Goal: Task Accomplishment & Management: Complete application form

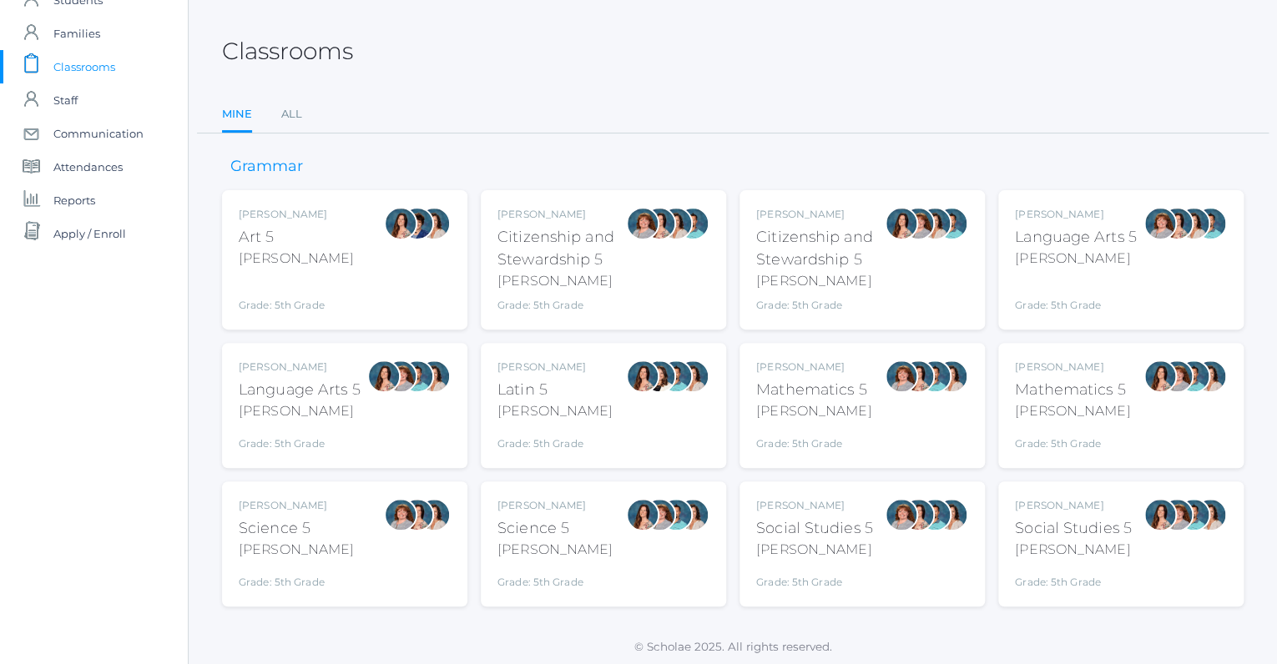
scroll to position [68, 0]
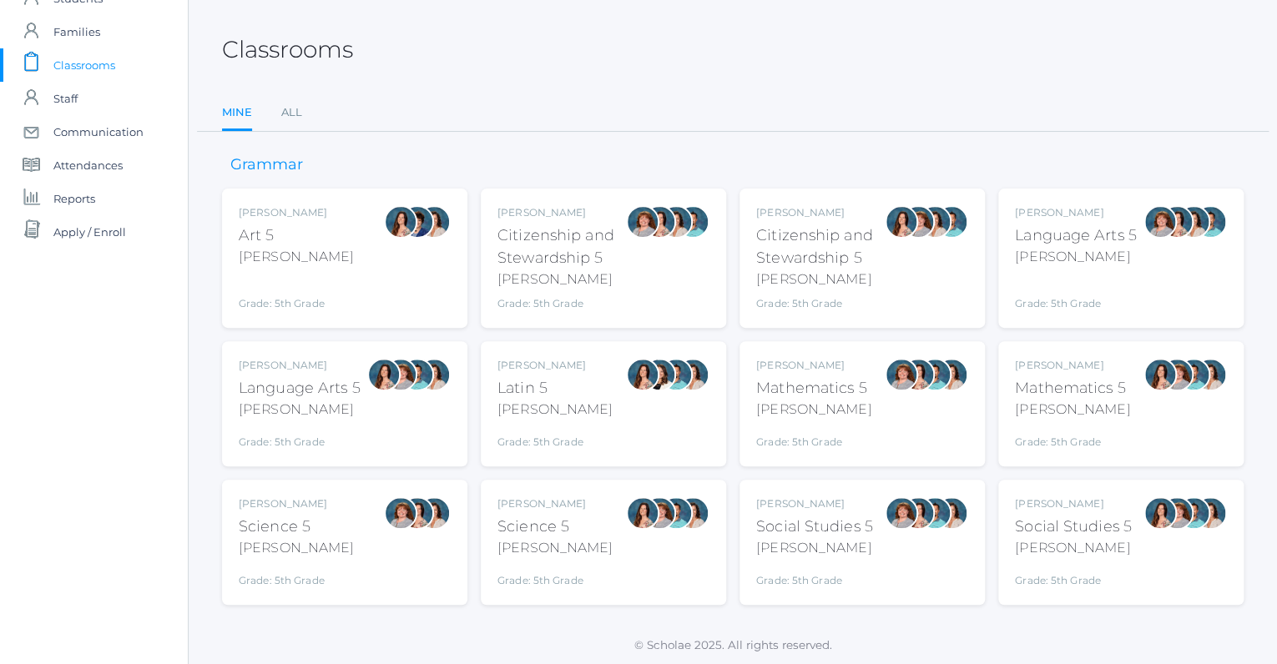
click at [293, 391] on div "Language Arts 5" at bounding box center [300, 388] width 122 height 23
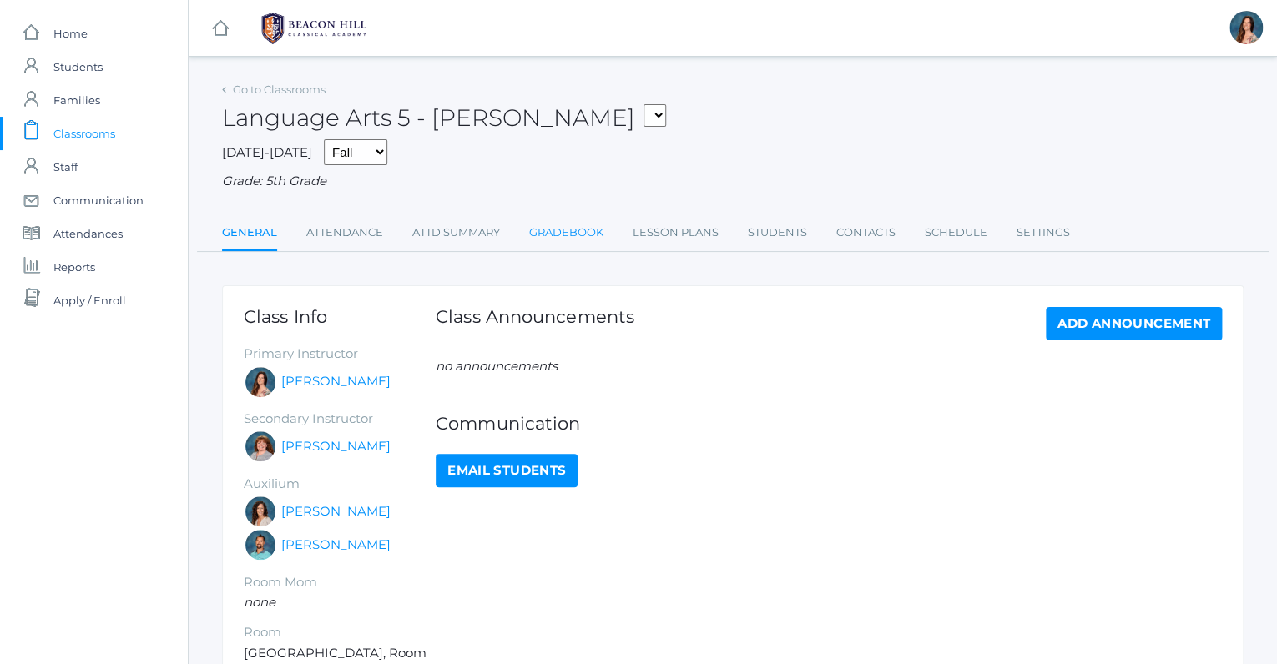
click at [583, 232] on link "Gradebook" at bounding box center [566, 232] width 74 height 33
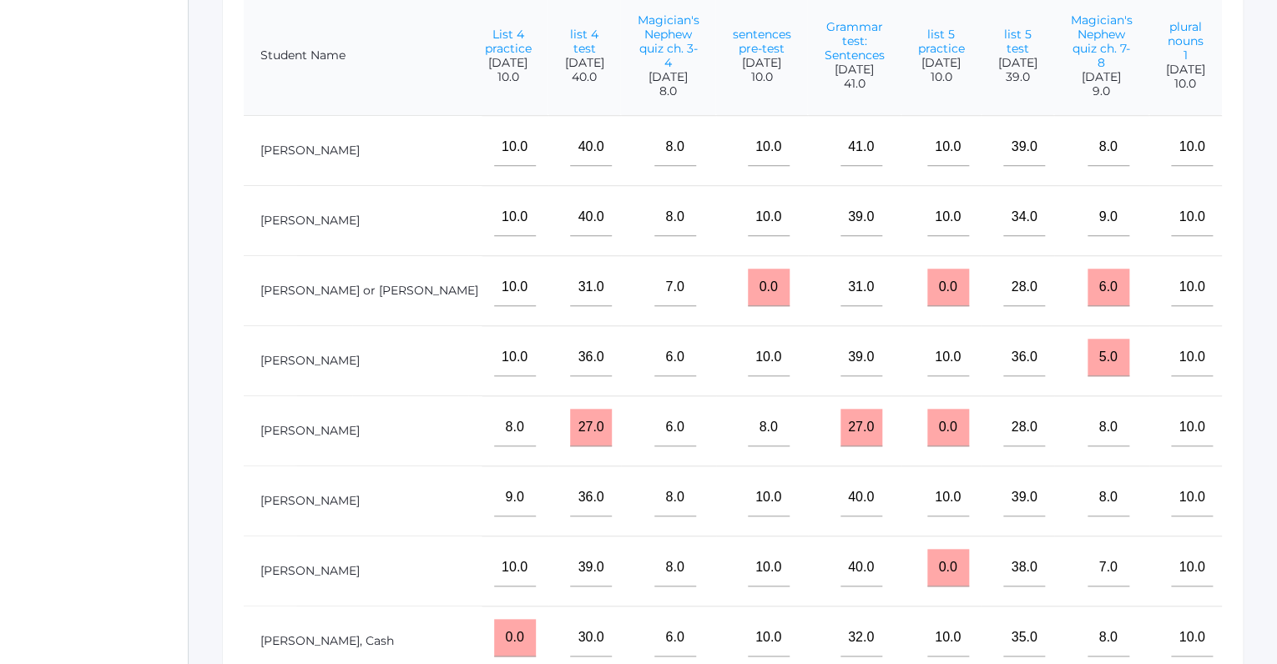
scroll to position [0, 1773]
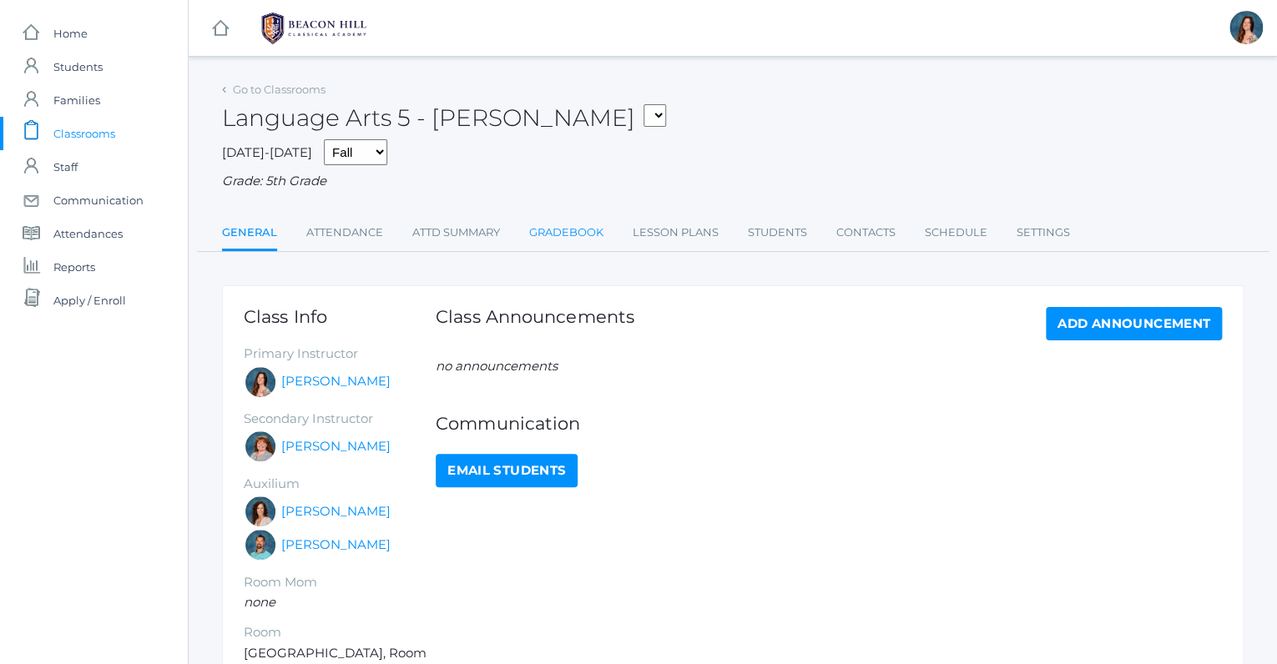
click at [591, 230] on link "Gradebook" at bounding box center [566, 232] width 74 height 33
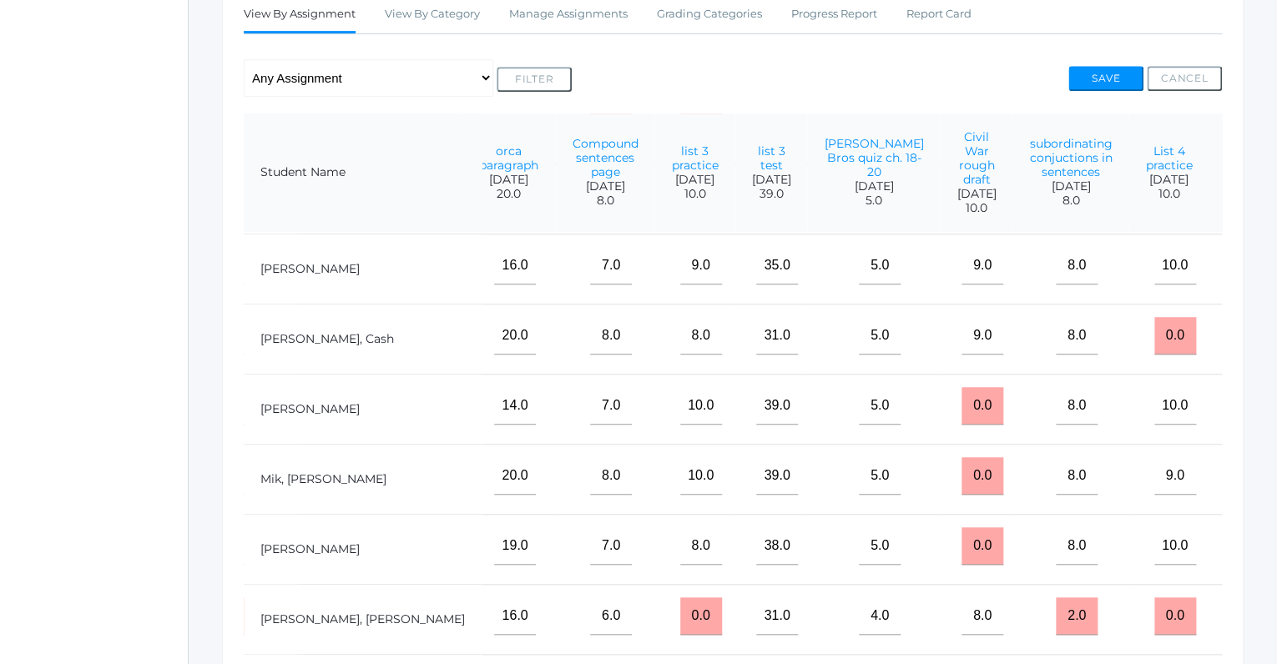
scroll to position [356, 1113]
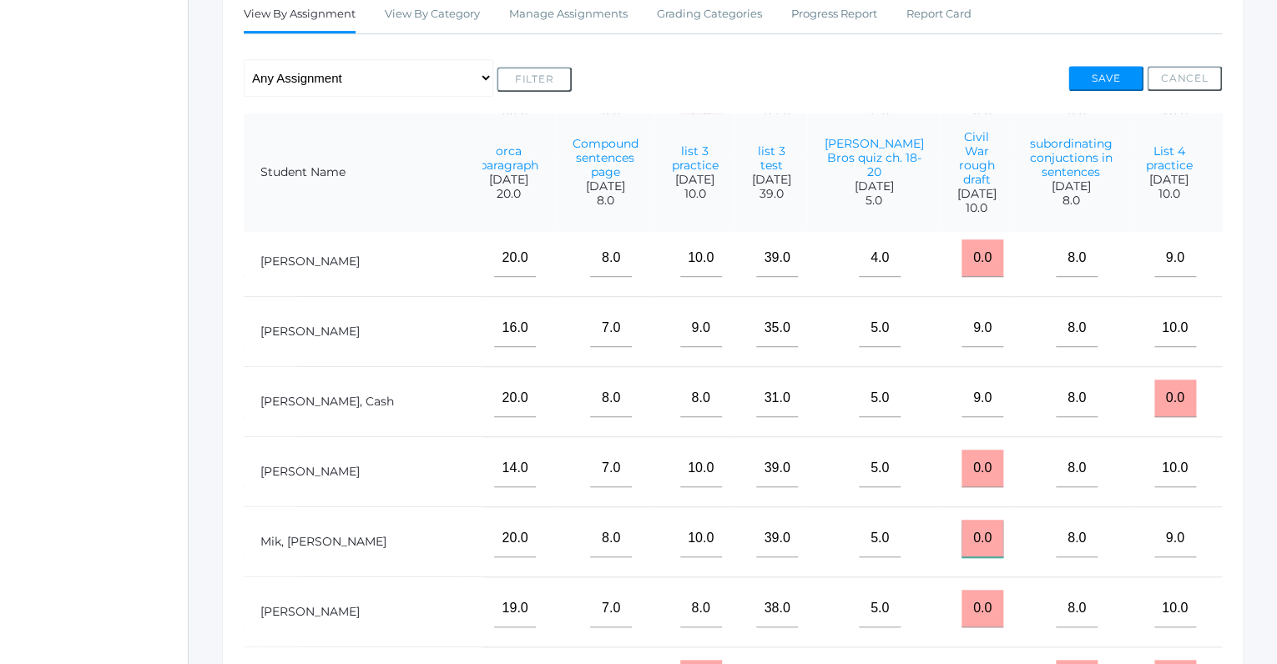
drag, startPoint x: 861, startPoint y: 532, endPoint x: 830, endPoint y: 536, distance: 31.2
click at [961, 536] on input "0.0" at bounding box center [982, 539] width 42 height 38
type input "1"
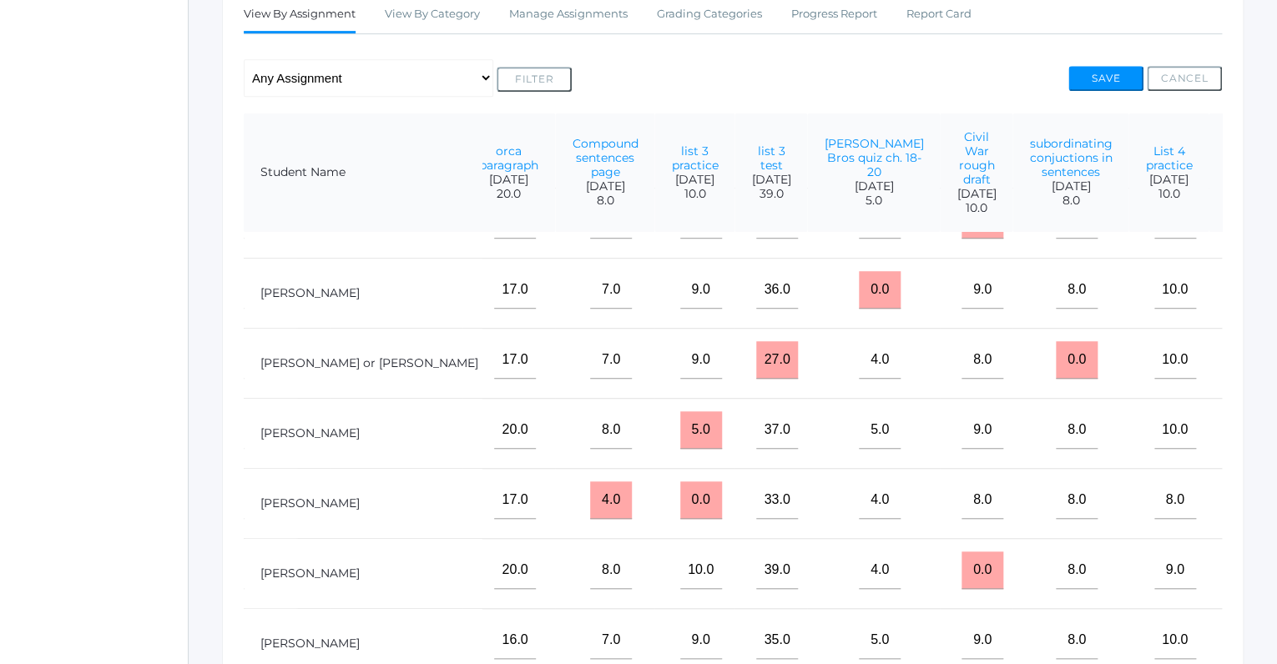
scroll to position [0, 1113]
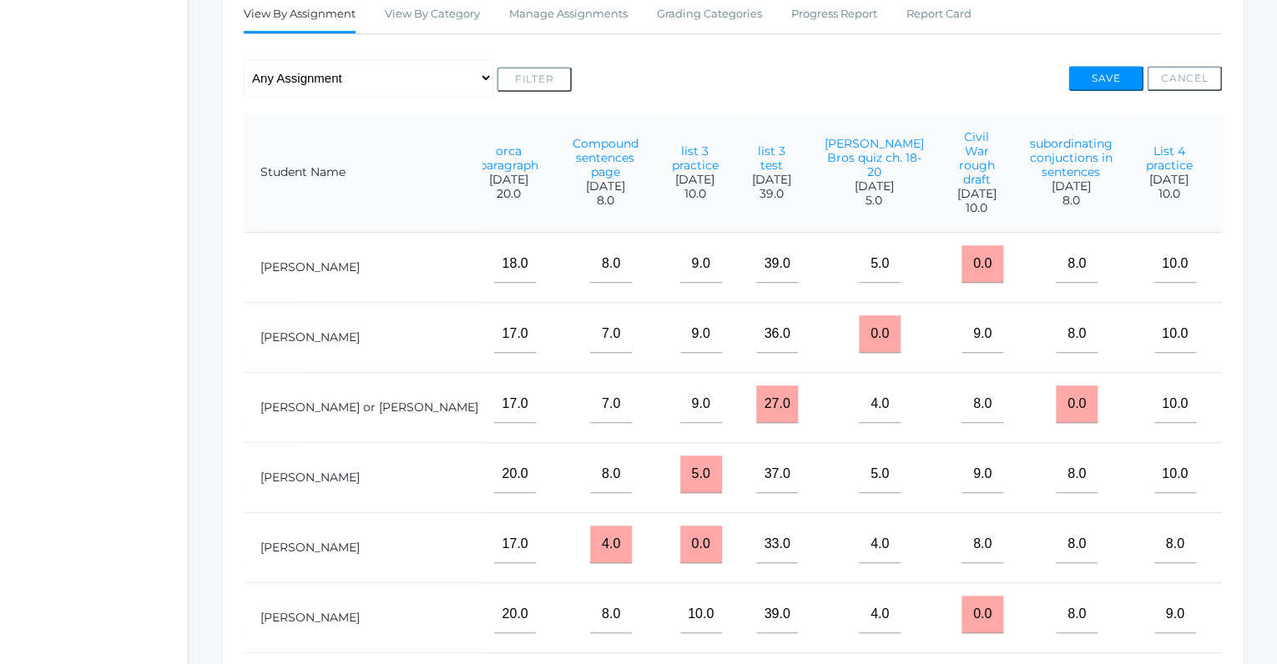
type input "10"
drag, startPoint x: 862, startPoint y: 263, endPoint x: 828, endPoint y: 259, distance: 34.5
click at [961, 259] on input "0.0" at bounding box center [982, 264] width 42 height 38
type input "10"
drag, startPoint x: 866, startPoint y: 610, endPoint x: 820, endPoint y: 613, distance: 46.8
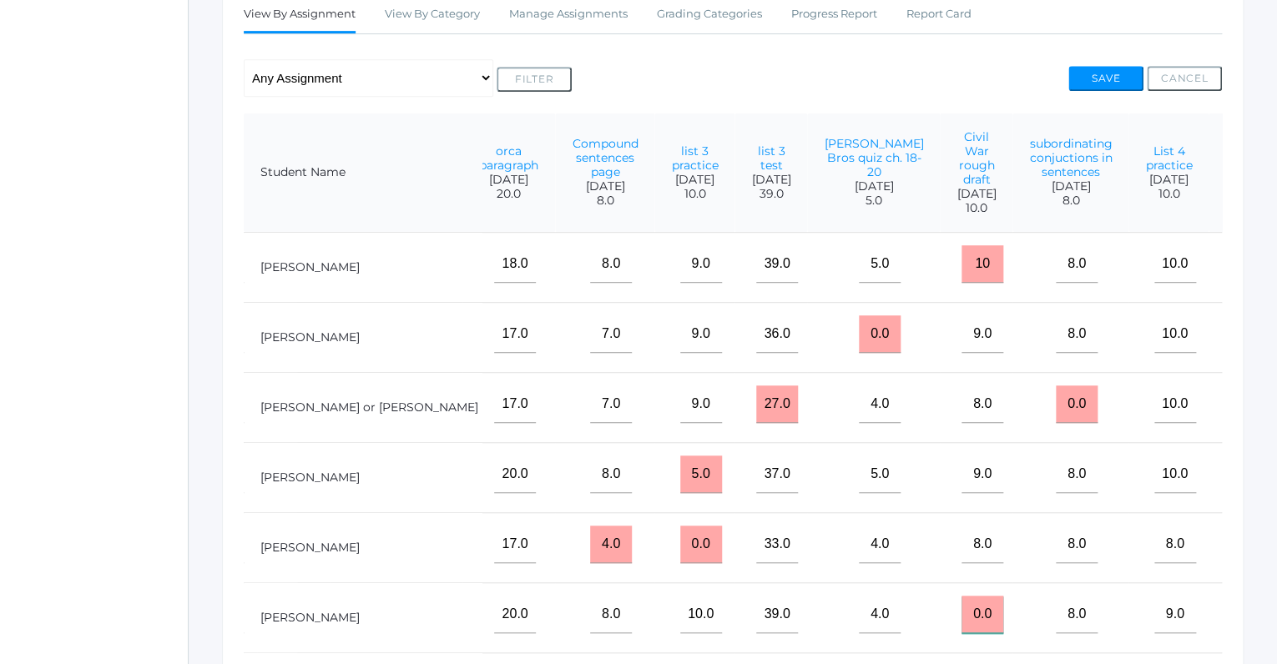
click at [961, 613] on input "0.0" at bounding box center [982, 615] width 42 height 38
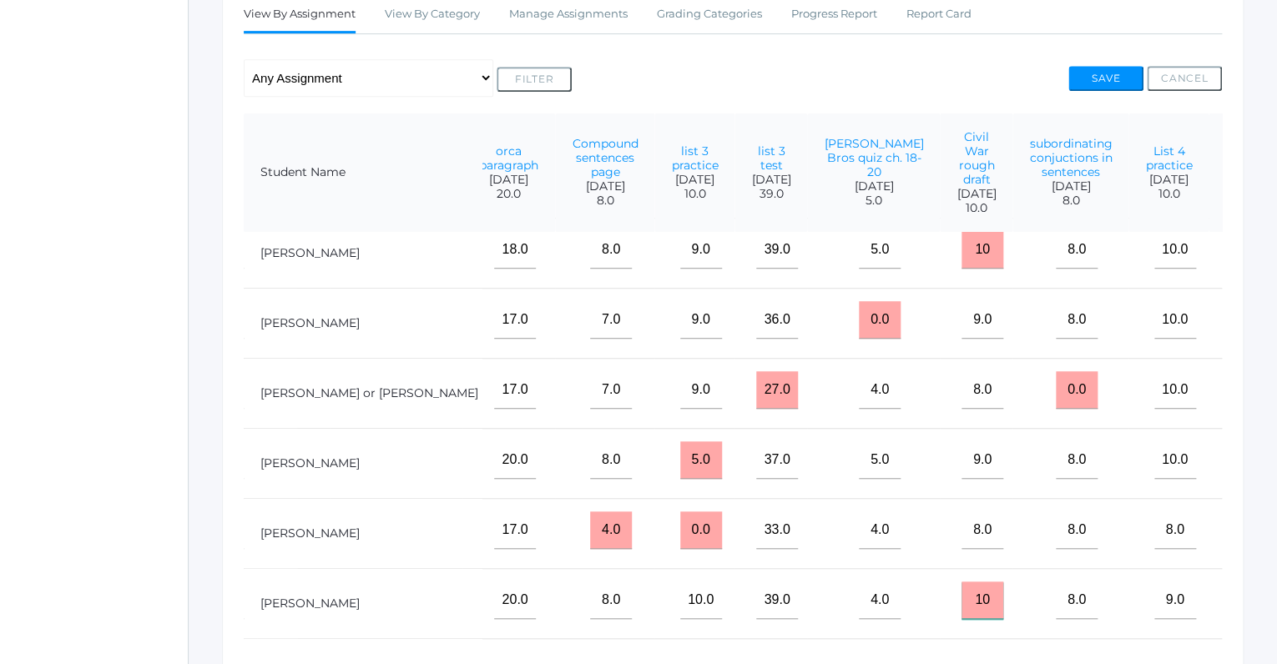
scroll to position [359, 1113]
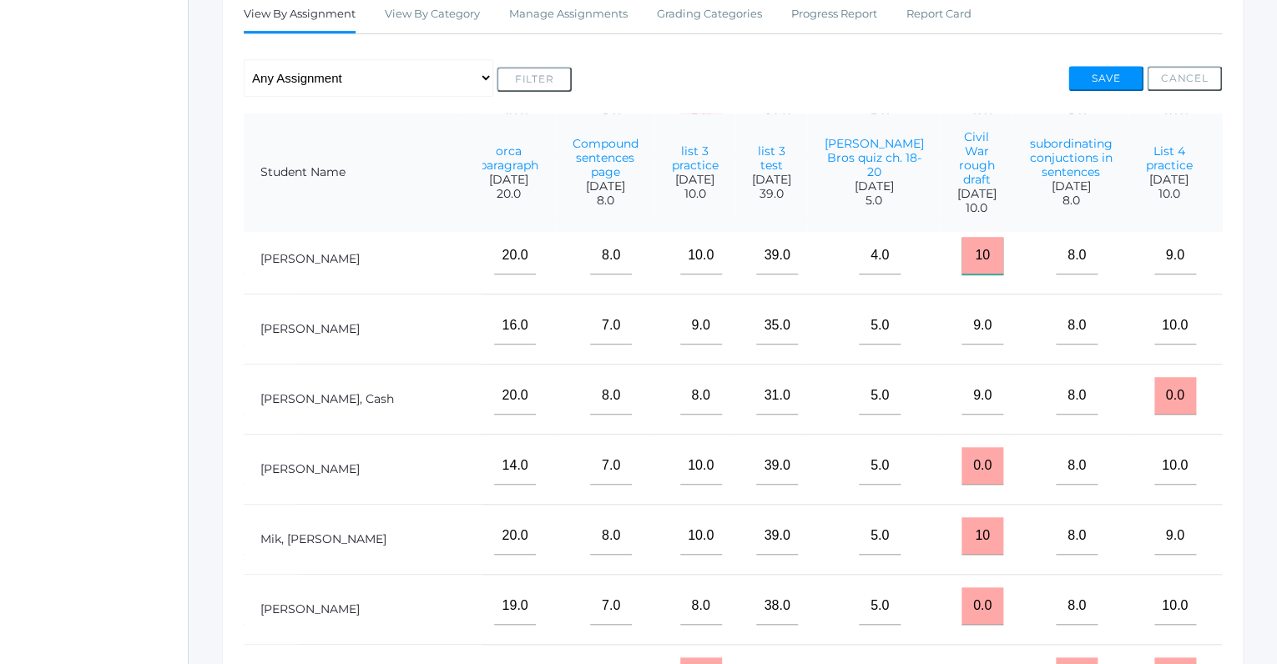
type input "10"
drag, startPoint x: 874, startPoint y: 460, endPoint x: 824, endPoint y: 453, distance: 50.5
click at [940, 453] on td "0.0" at bounding box center [976, 469] width 73 height 70
click at [940, 457] on td "0.0" at bounding box center [976, 469] width 73 height 70
drag, startPoint x: 865, startPoint y: 457, endPoint x: 838, endPoint y: 457, distance: 26.7
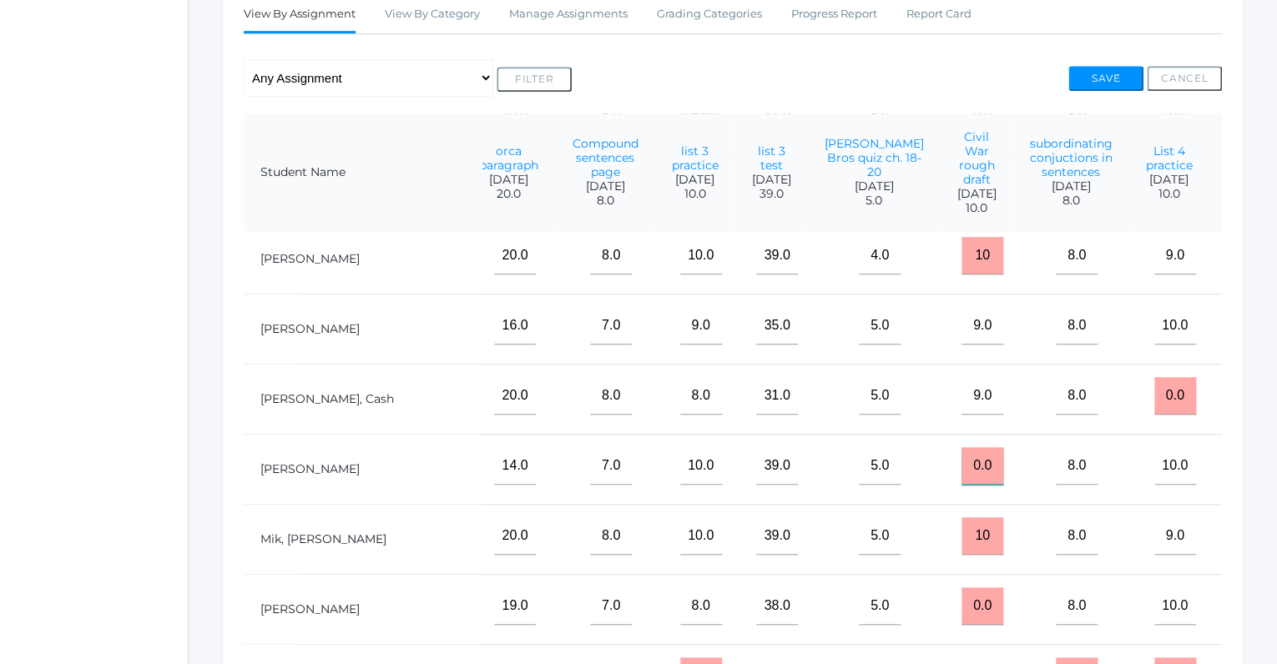
click at [961, 457] on input "0.0" at bounding box center [982, 466] width 42 height 38
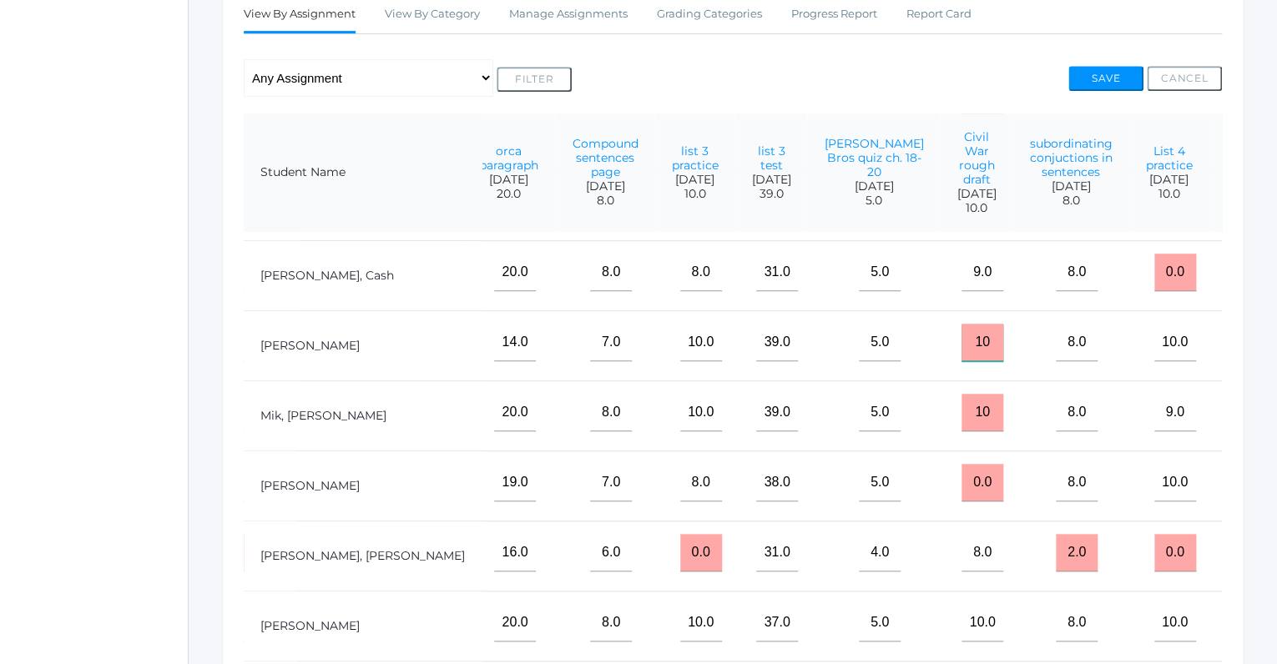
scroll to position [483, 1113]
type input "10"
drag, startPoint x: 862, startPoint y: 466, endPoint x: 835, endPoint y: 476, distance: 29.3
click at [961, 476] on input "0.0" at bounding box center [982, 482] width 42 height 38
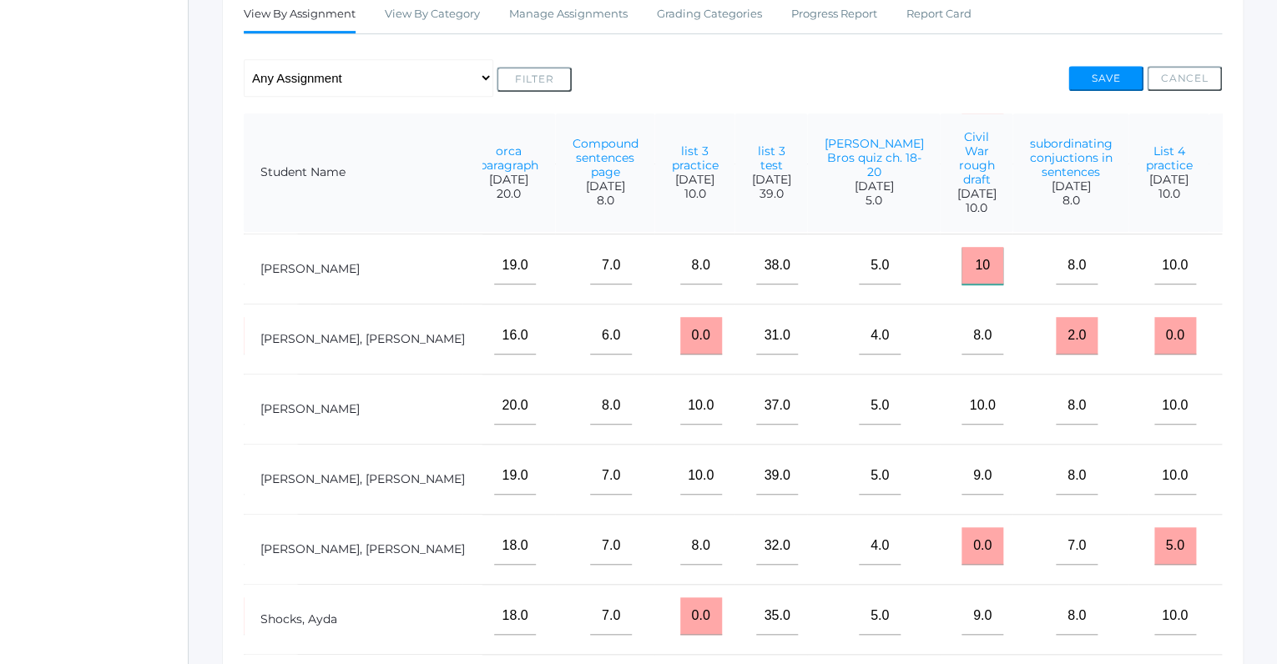
scroll to position [842, 1113]
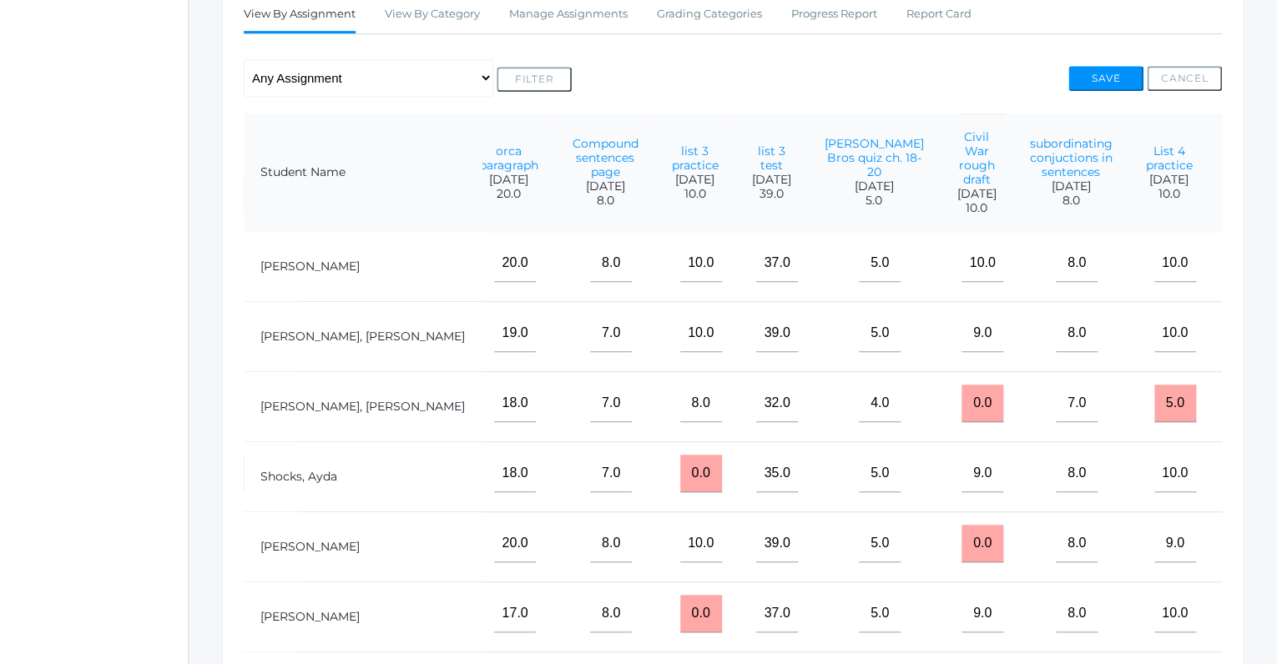
type input "10"
drag, startPoint x: 865, startPoint y: 394, endPoint x: 825, endPoint y: 389, distance: 41.2
click at [961, 389] on input "0.0" at bounding box center [982, 404] width 42 height 38
type input "9"
drag, startPoint x: 860, startPoint y: 532, endPoint x: 824, endPoint y: 533, distance: 35.9
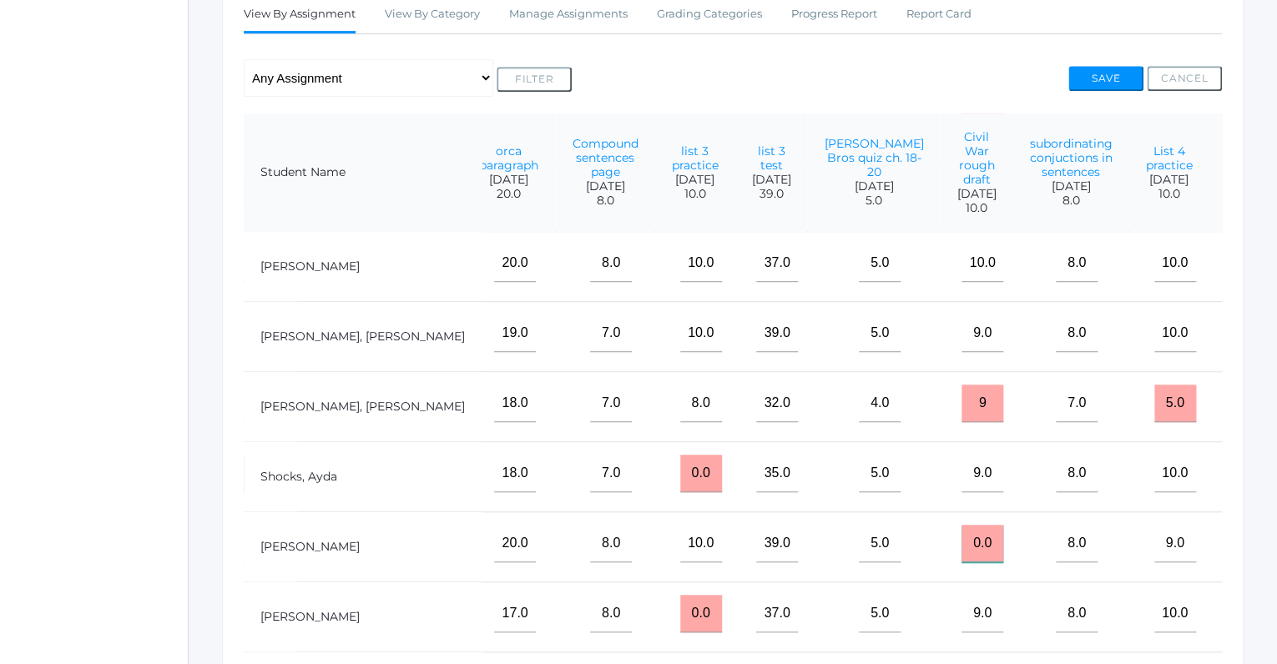
click at [961, 533] on input "0.0" at bounding box center [982, 544] width 42 height 38
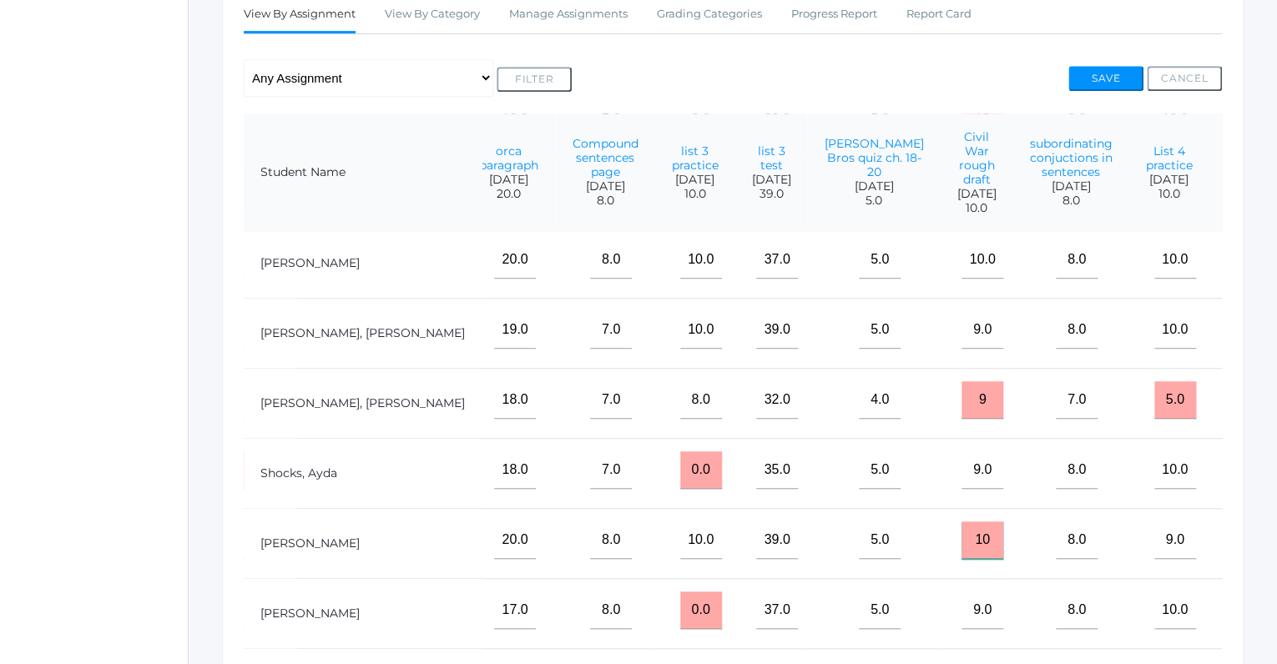
scroll to position [544, 0]
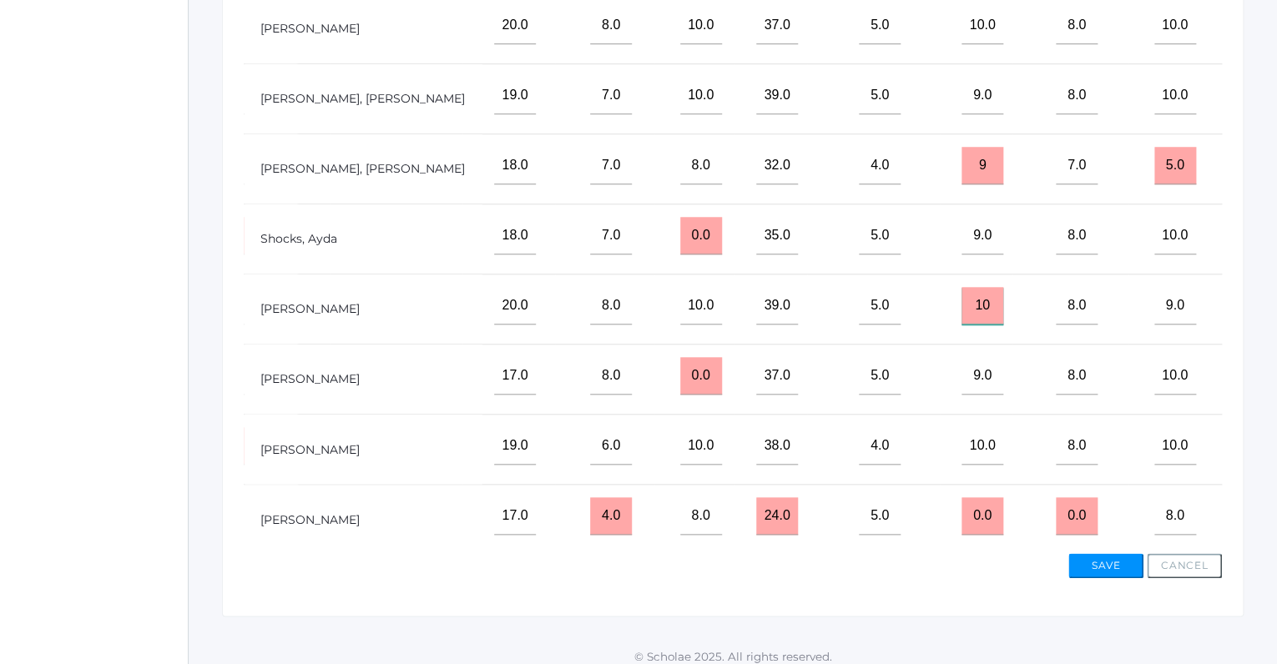
type input "10"
drag, startPoint x: 856, startPoint y: 503, endPoint x: 831, endPoint y: 500, distance: 25.3
click at [961, 500] on input "0.0" at bounding box center [982, 516] width 42 height 38
type input "8"
click at [1113, 565] on button "Save" at bounding box center [1105, 565] width 75 height 25
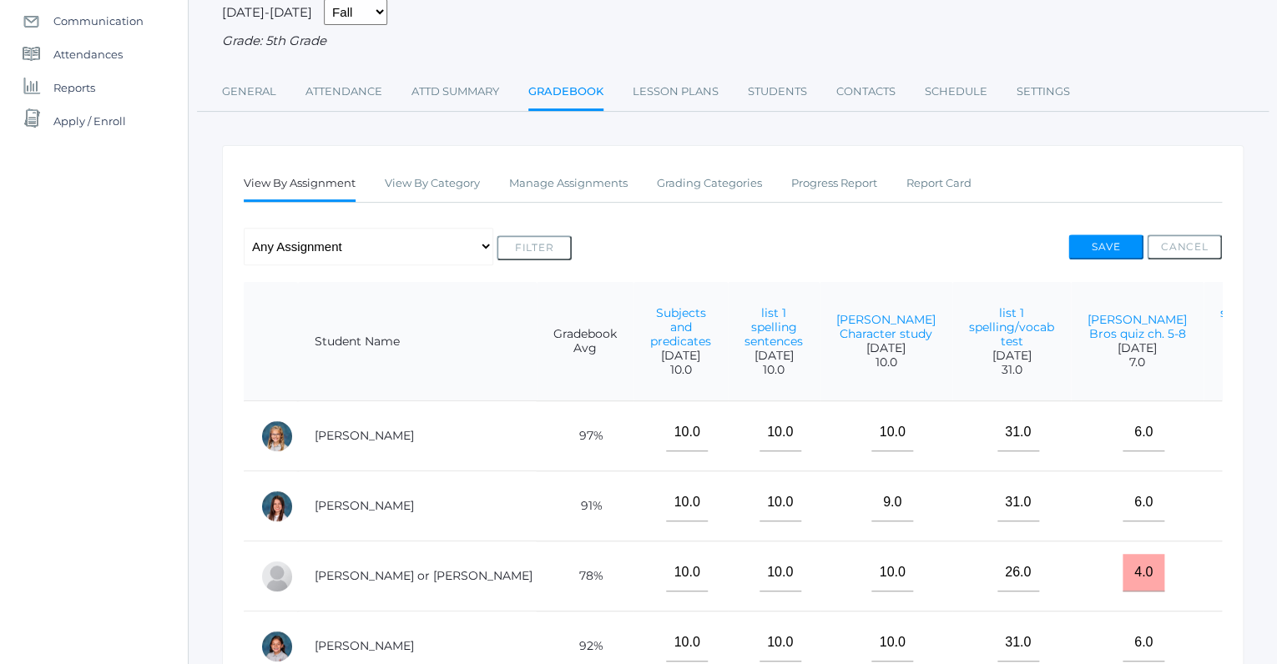
scroll to position [371, 0]
